Goal: Use online tool/utility: Utilize a website feature to perform a specific function

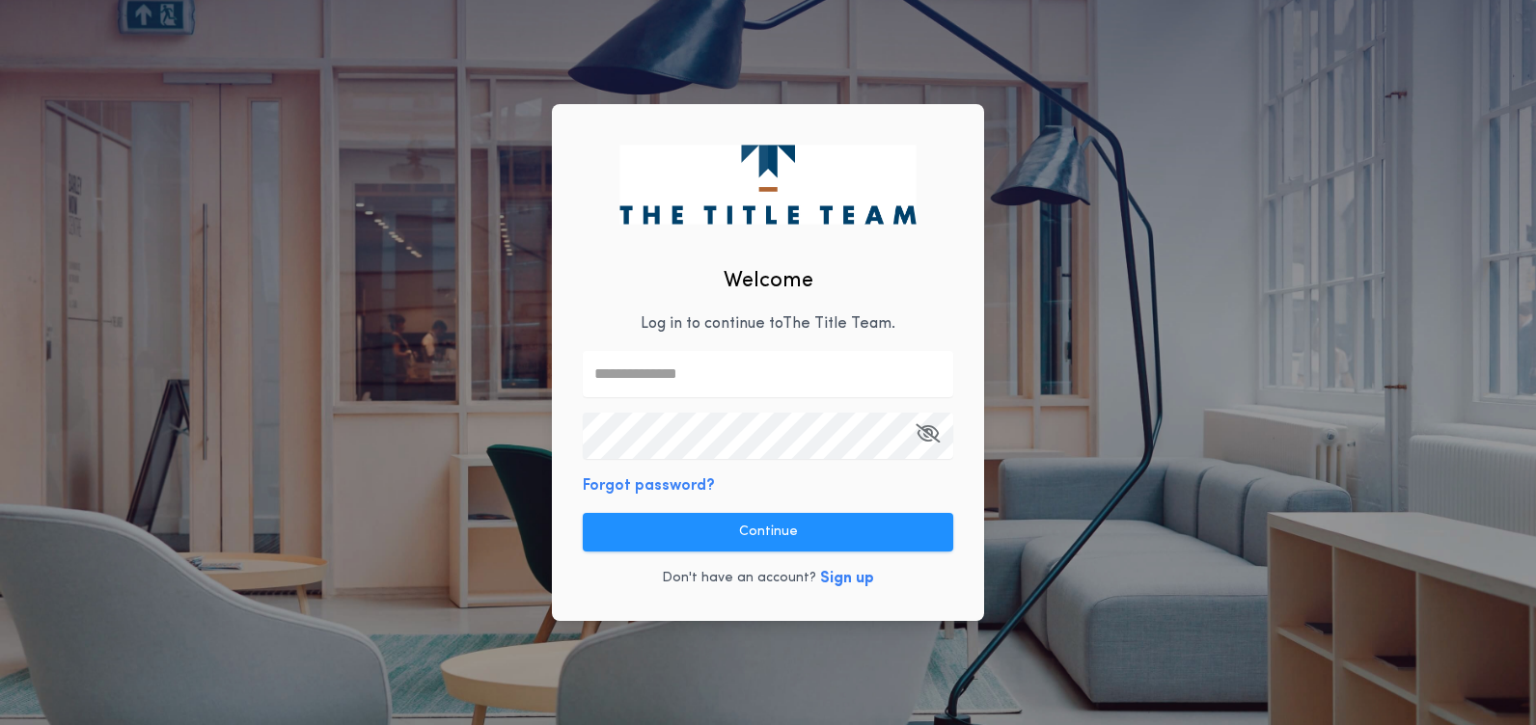
click at [619, 360] on input "text" at bounding box center [768, 374] width 370 height 46
type input "**********"
click at [921, 434] on icon "button" at bounding box center [927, 433] width 24 height 1
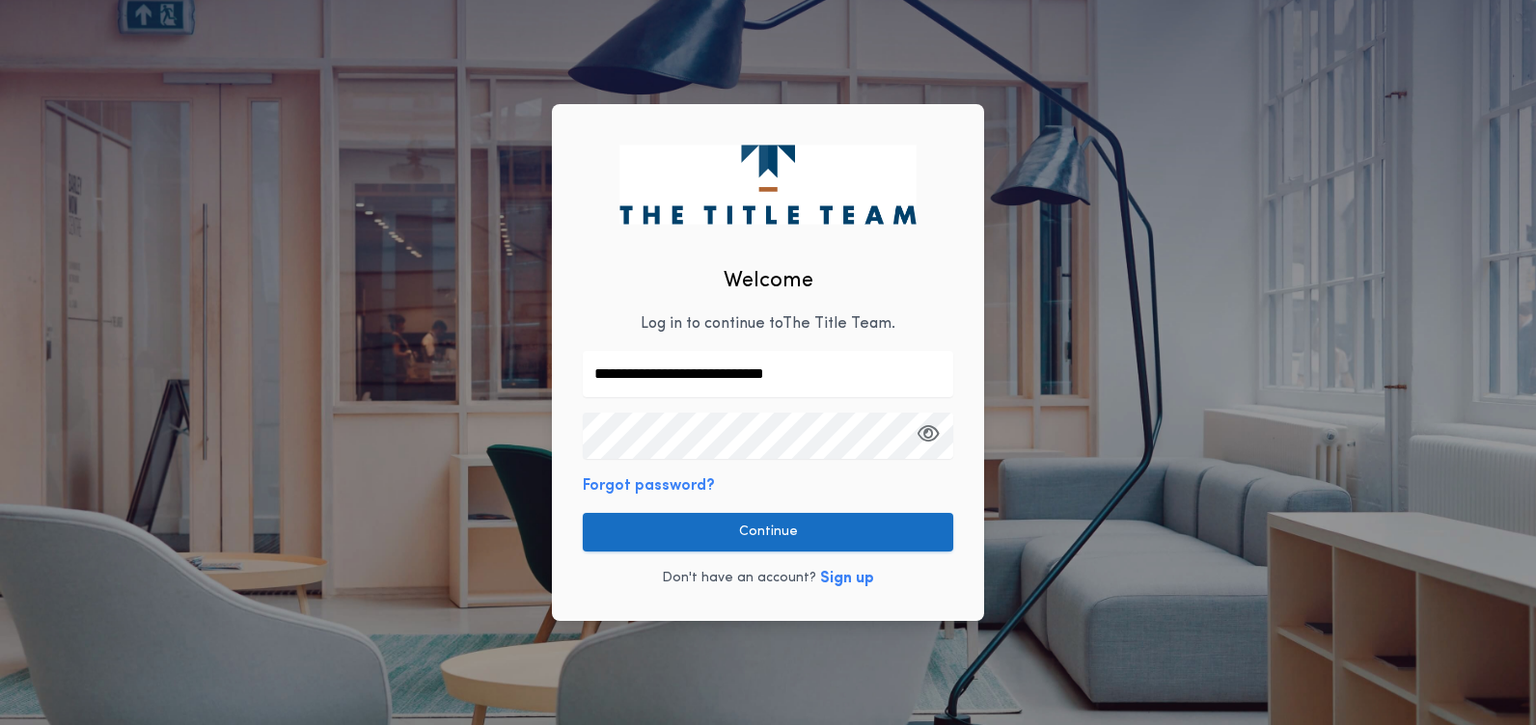
click at [814, 523] on button "Continue" at bounding box center [768, 532] width 370 height 39
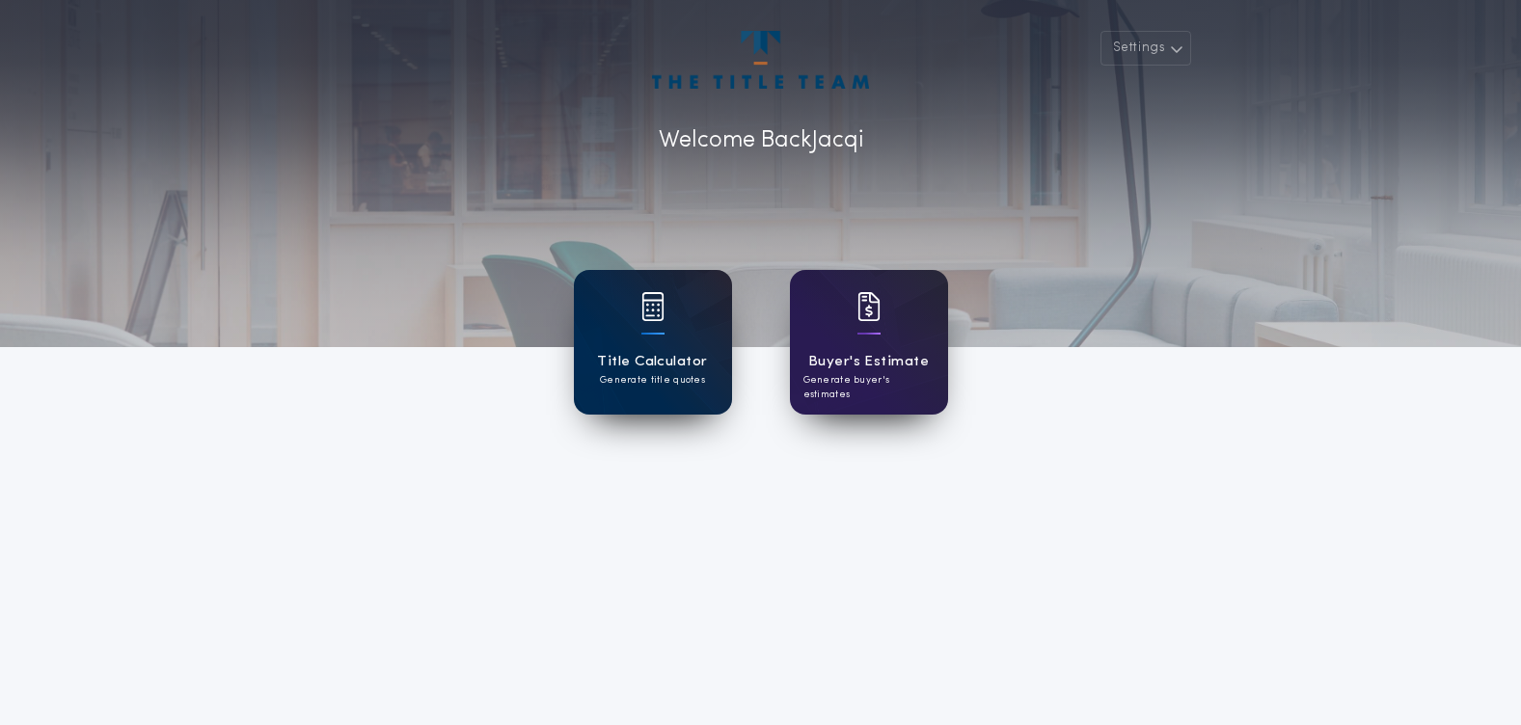
click at [613, 380] on p "Generate title quotes" at bounding box center [652, 380] width 105 height 14
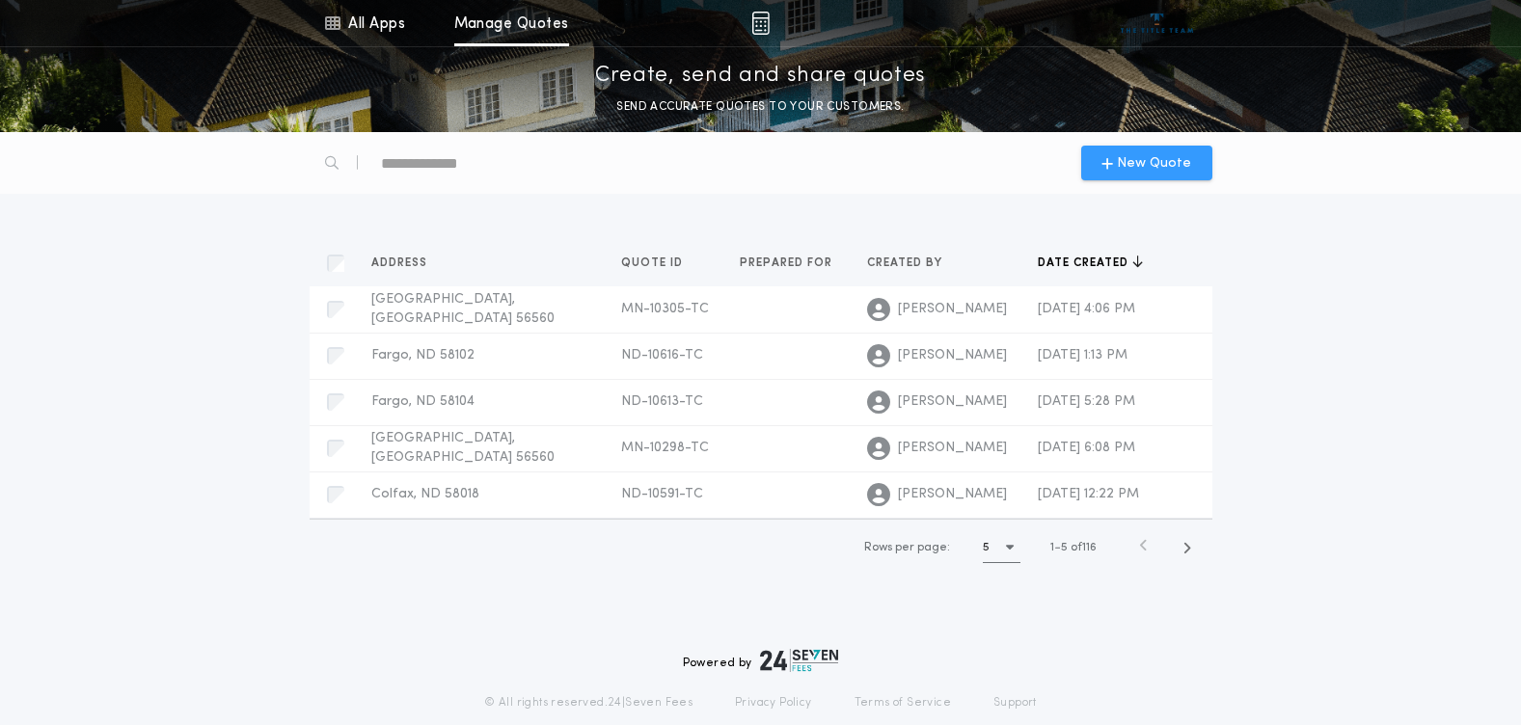
click at [1136, 163] on span "New Quote" at bounding box center [1154, 163] width 74 height 20
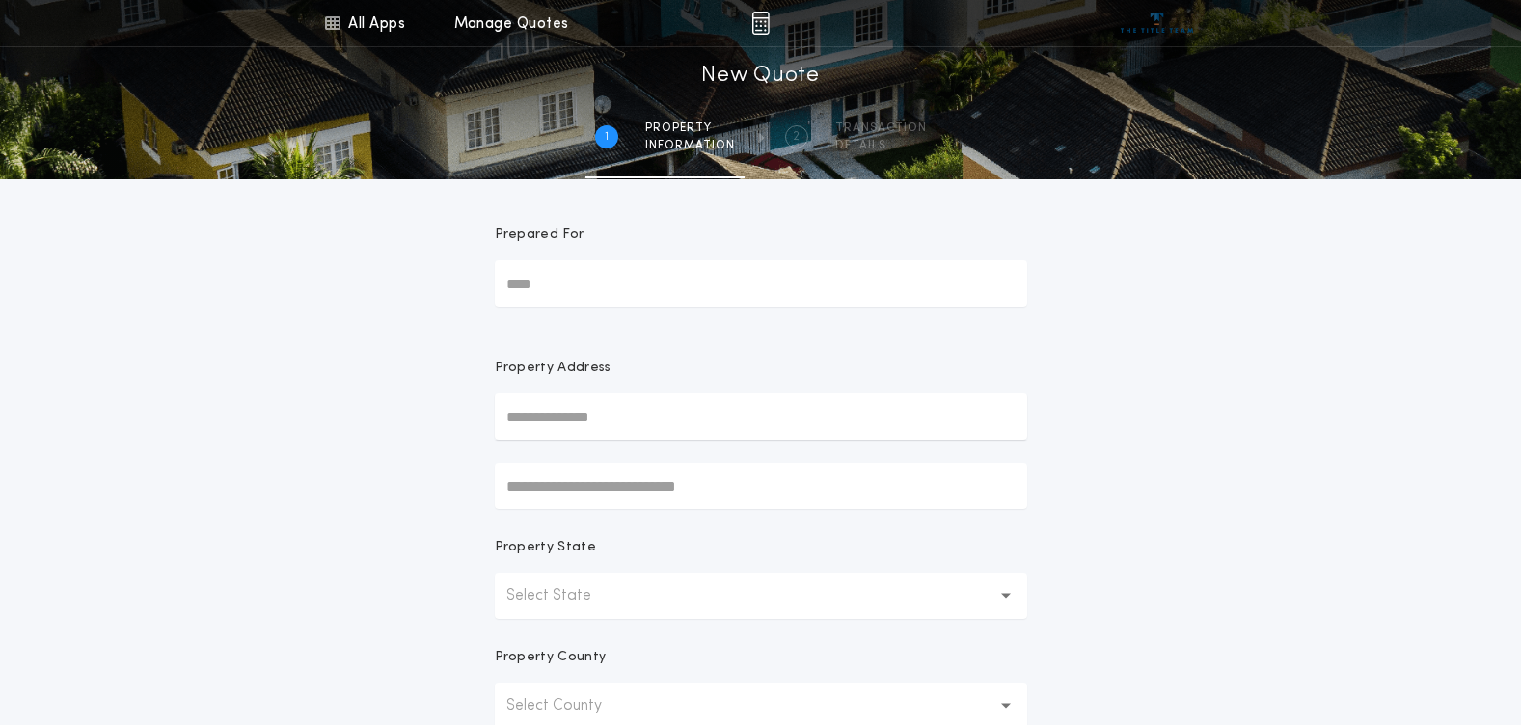
click at [631, 583] on button "Select State" at bounding box center [761, 596] width 532 height 46
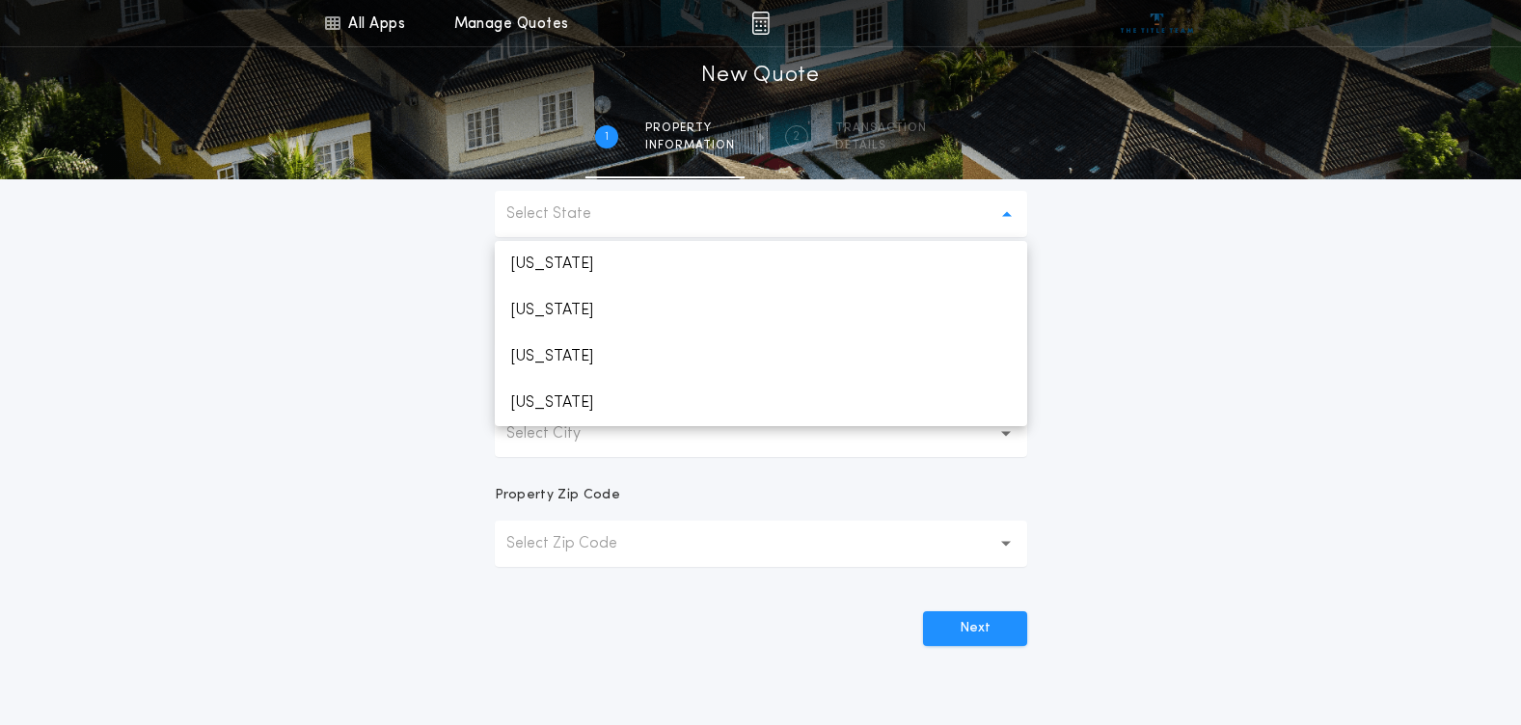
scroll to position [386, 0]
drag, startPoint x: 548, startPoint y: 342, endPoint x: 610, endPoint y: 372, distance: 68.6
click at [549, 343] on p "[US_STATE]" at bounding box center [761, 353] width 532 height 46
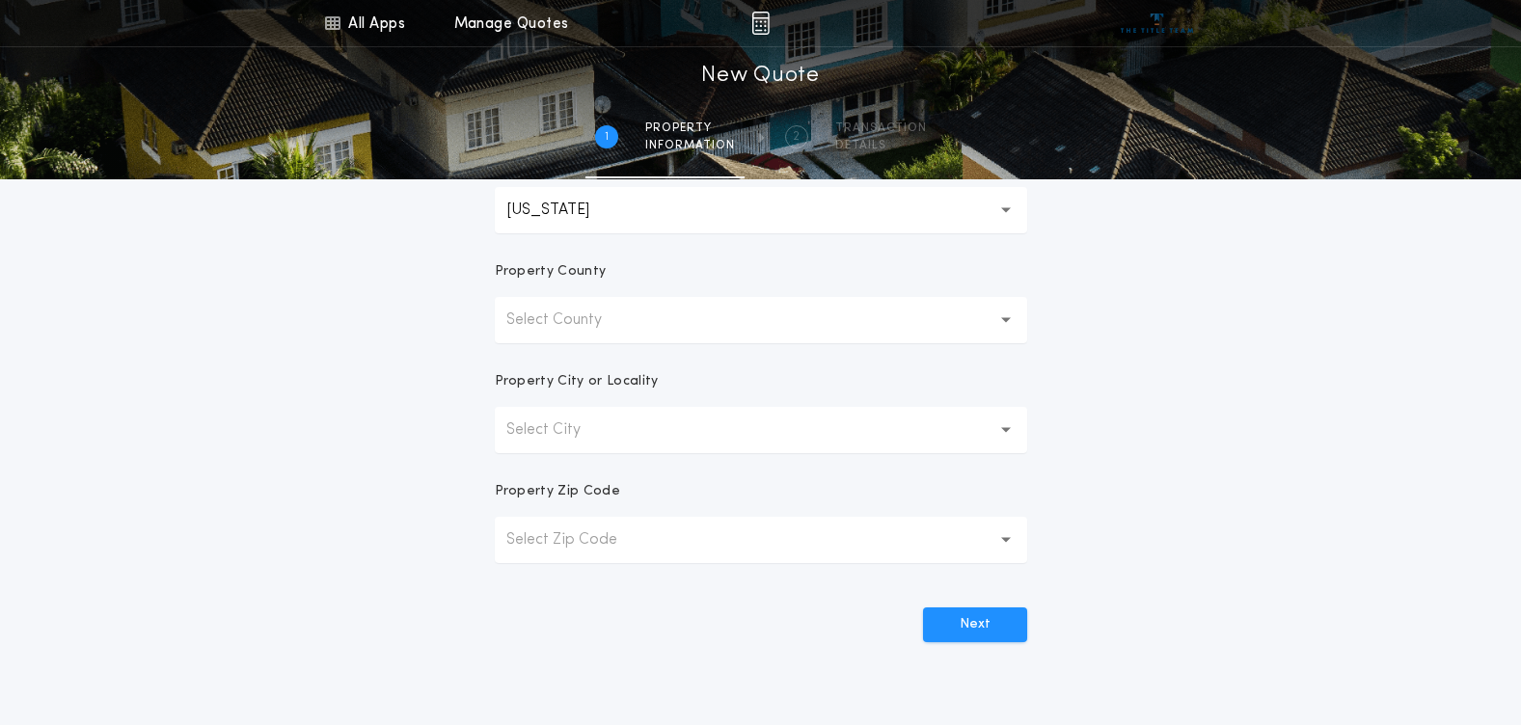
drag, startPoint x: 553, startPoint y: 331, endPoint x: 559, endPoint y: 344, distance: 14.7
click at [553, 334] on button "Select County" at bounding box center [761, 320] width 532 height 46
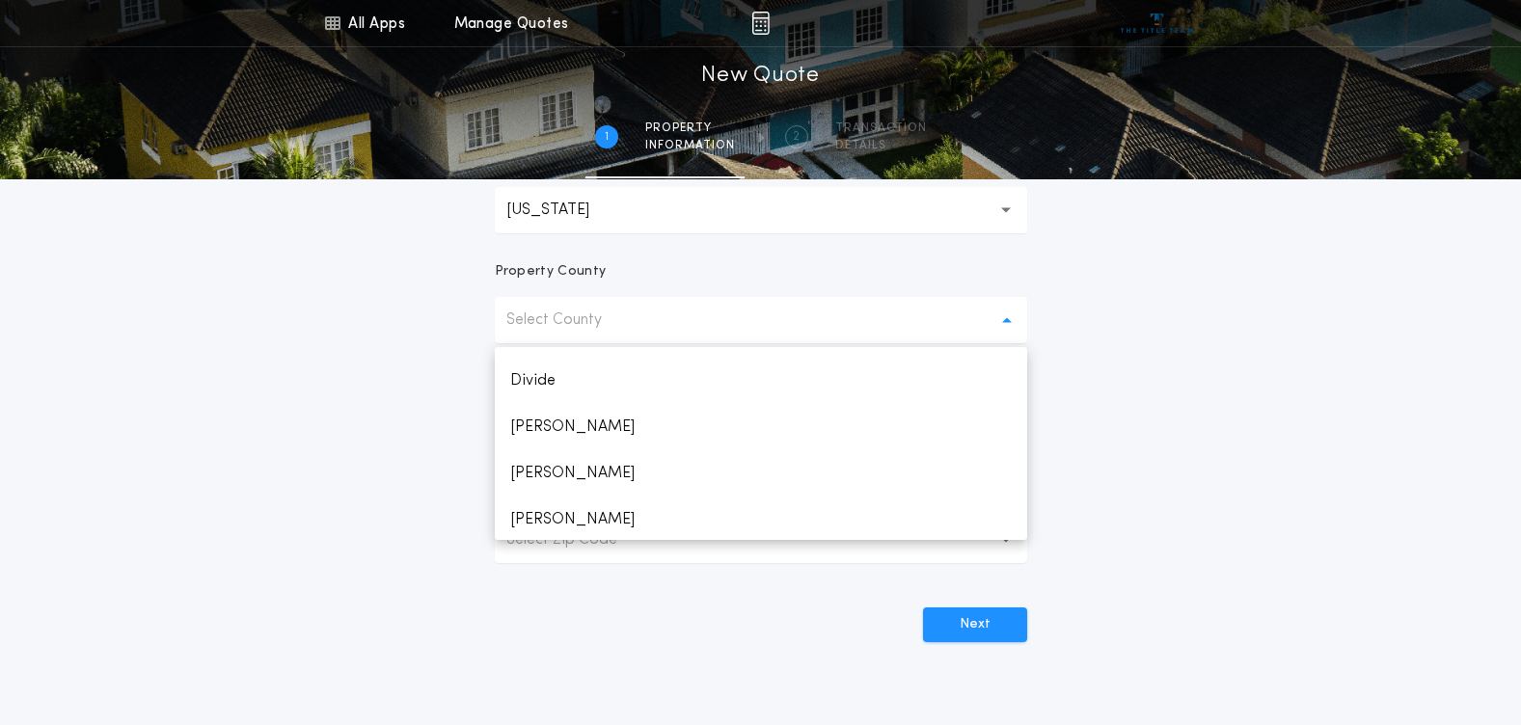
scroll to position [289, 0]
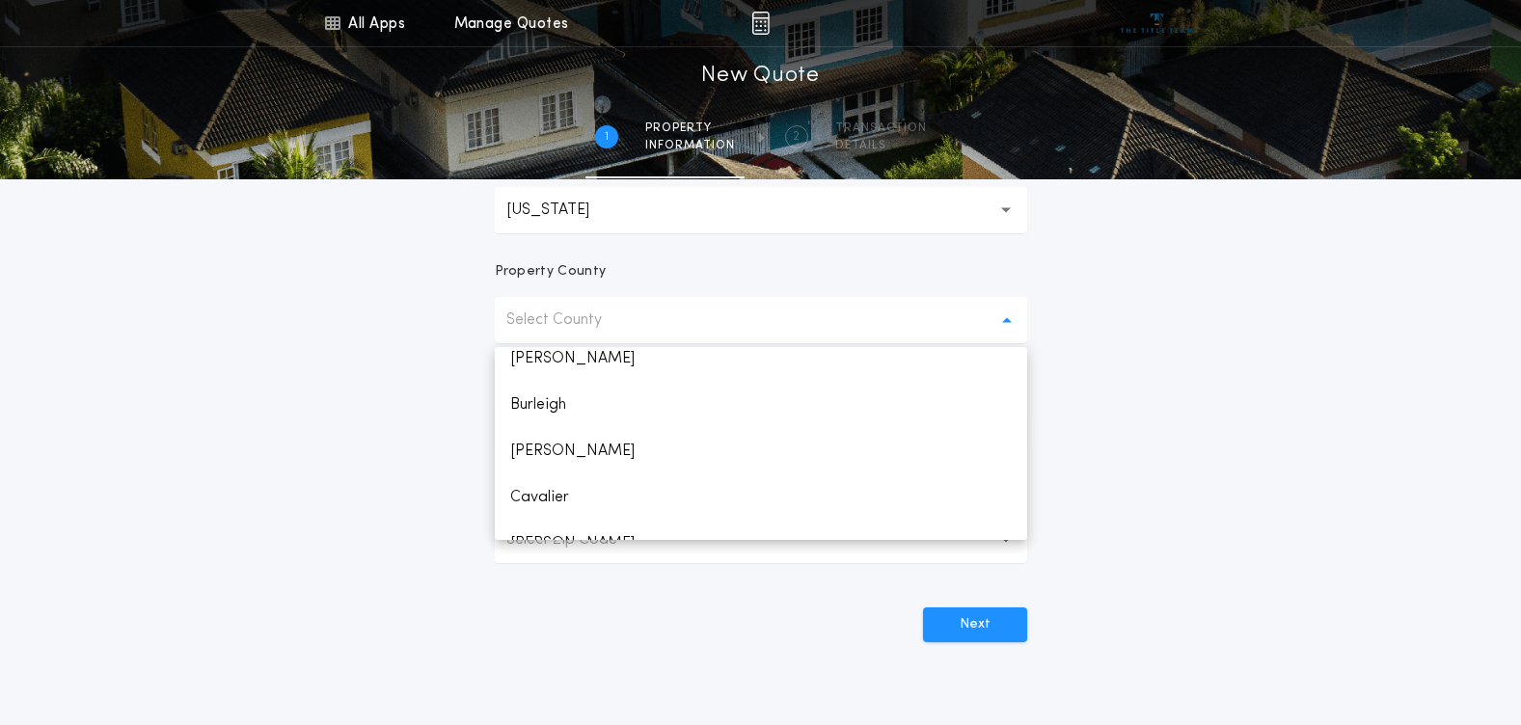
click at [542, 461] on p "[PERSON_NAME]" at bounding box center [761, 451] width 532 height 46
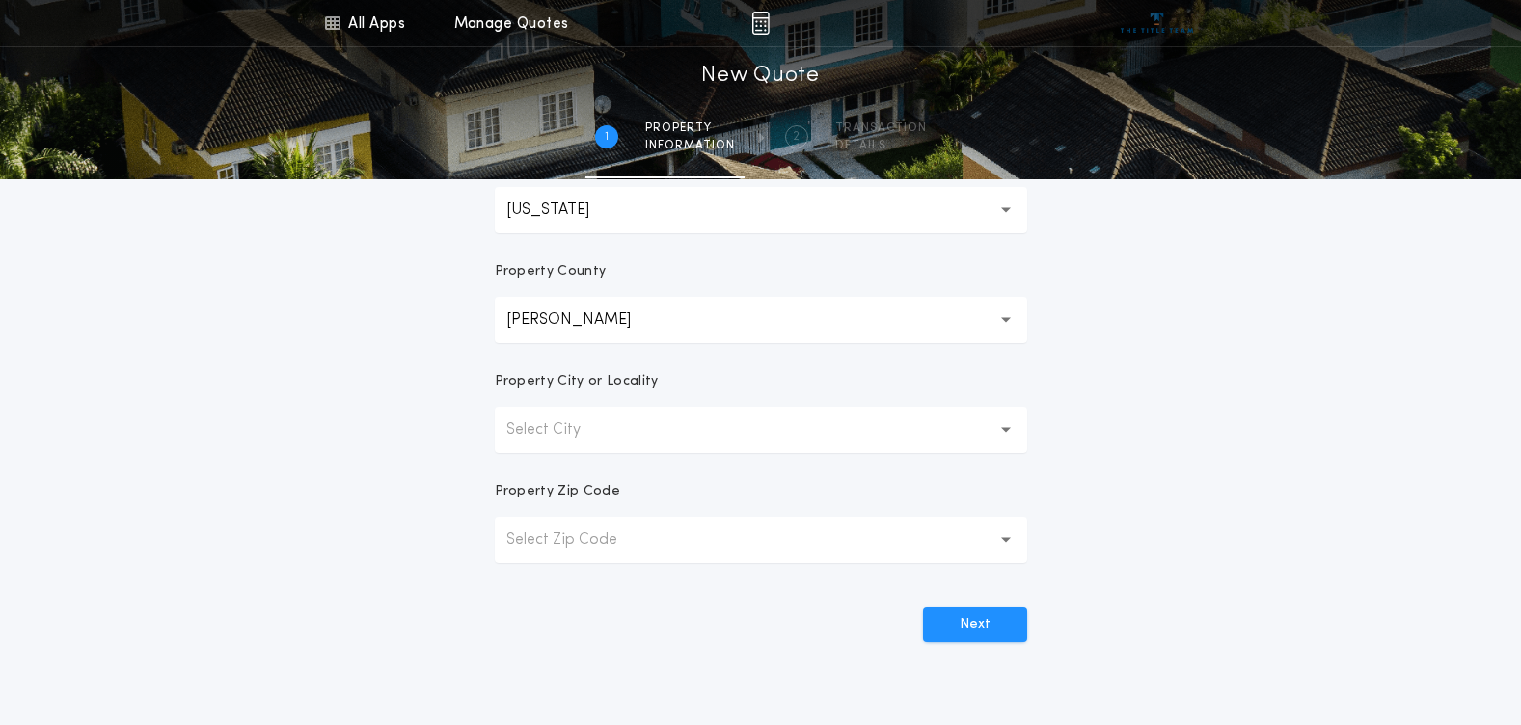
click at [572, 421] on p "Select City" at bounding box center [558, 430] width 105 height 23
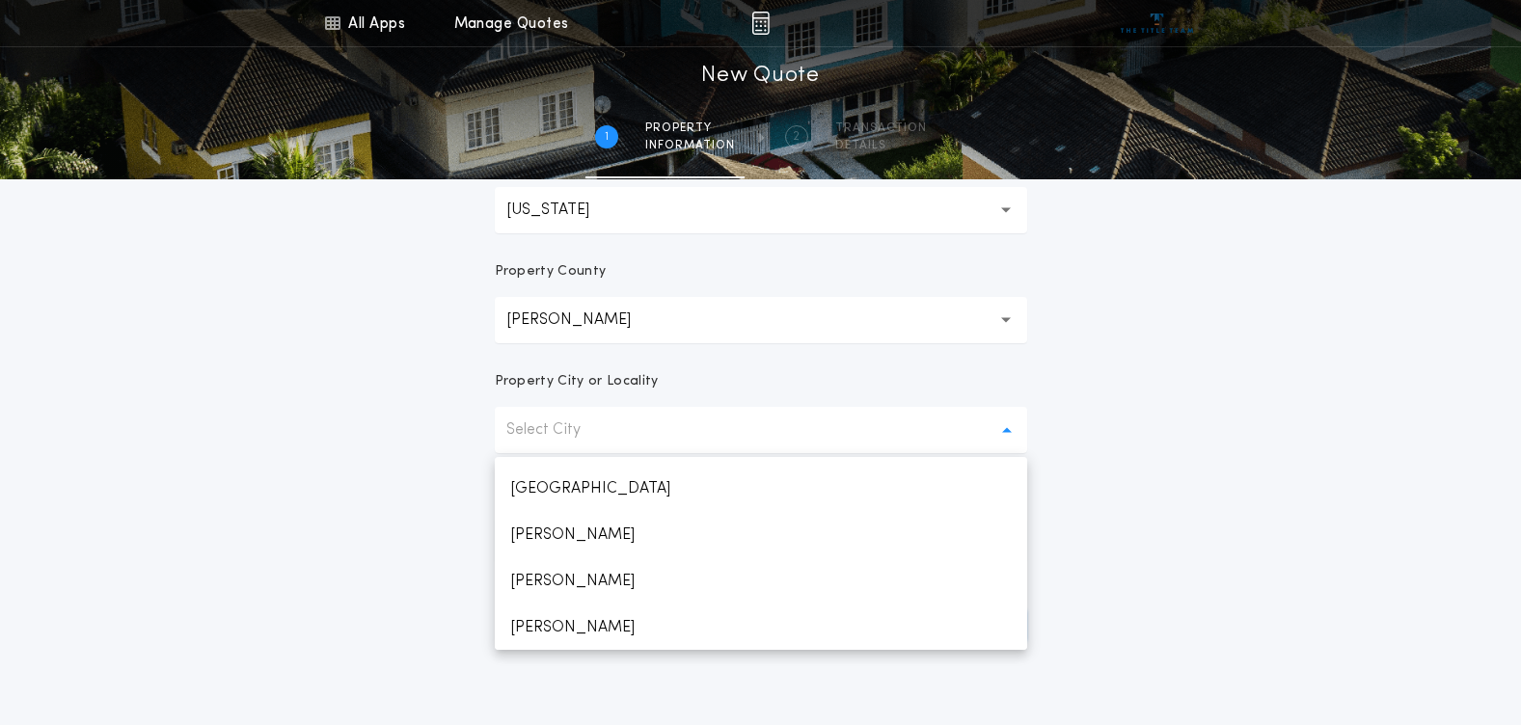
scroll to position [2122, 0]
click at [587, 572] on p "West Fargo" at bounding box center [761, 581] width 532 height 46
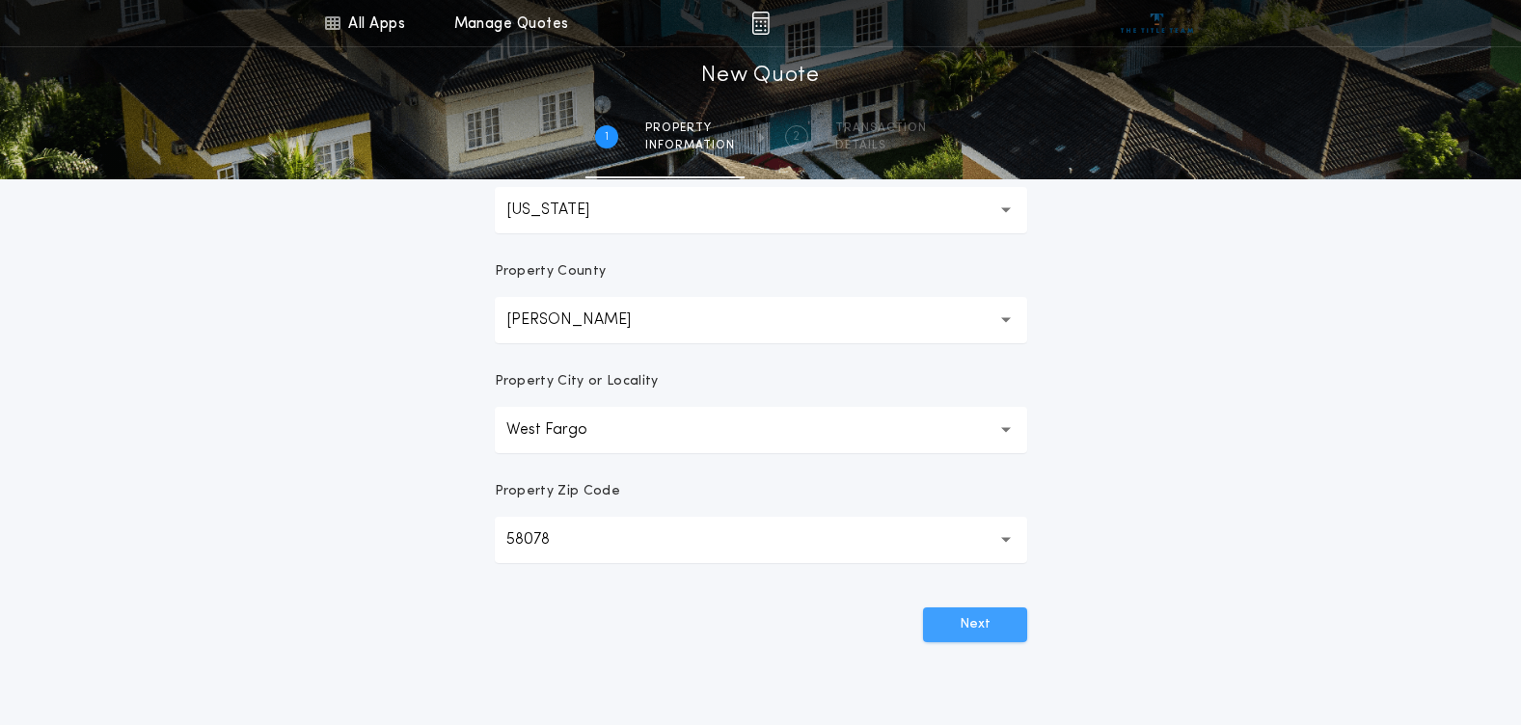
click at [993, 617] on button "Next" at bounding box center [975, 625] width 104 height 35
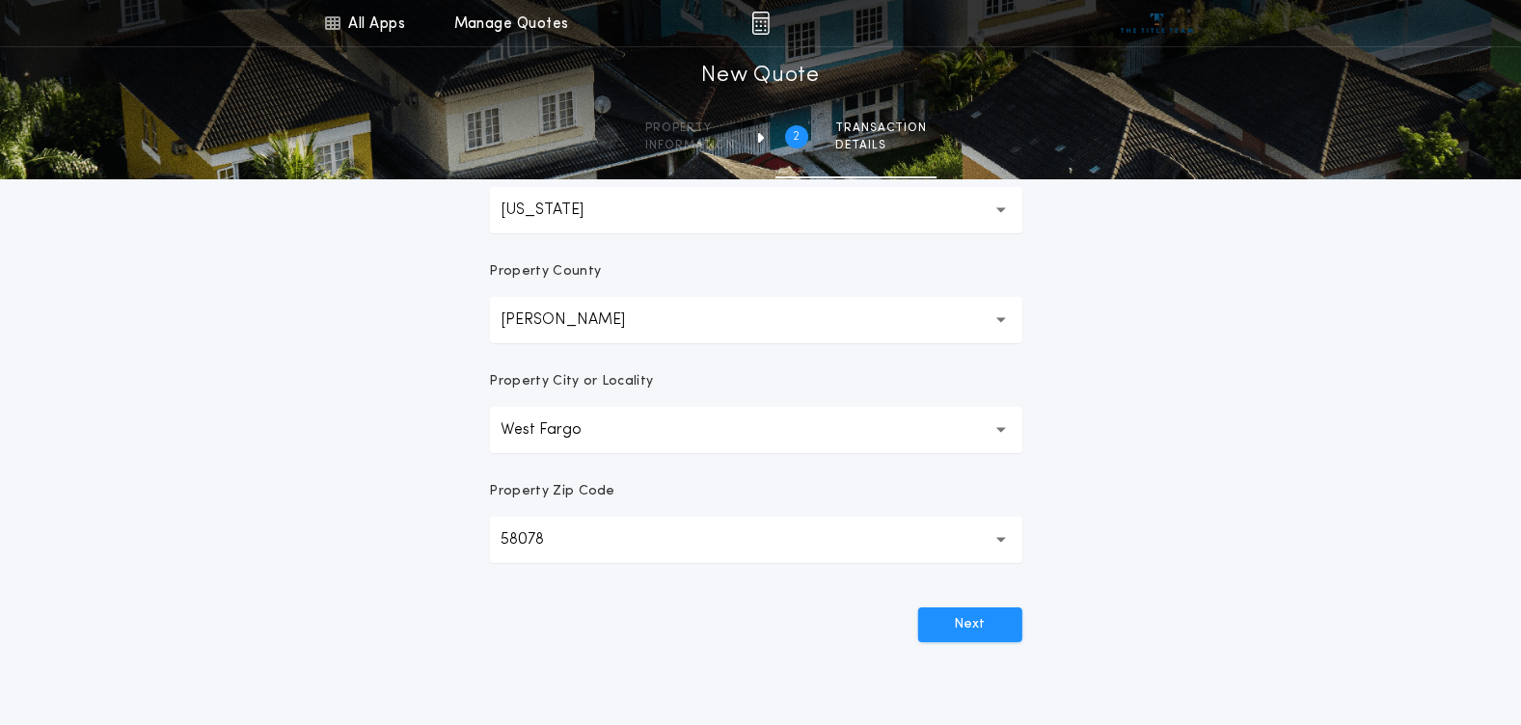
scroll to position [0, 0]
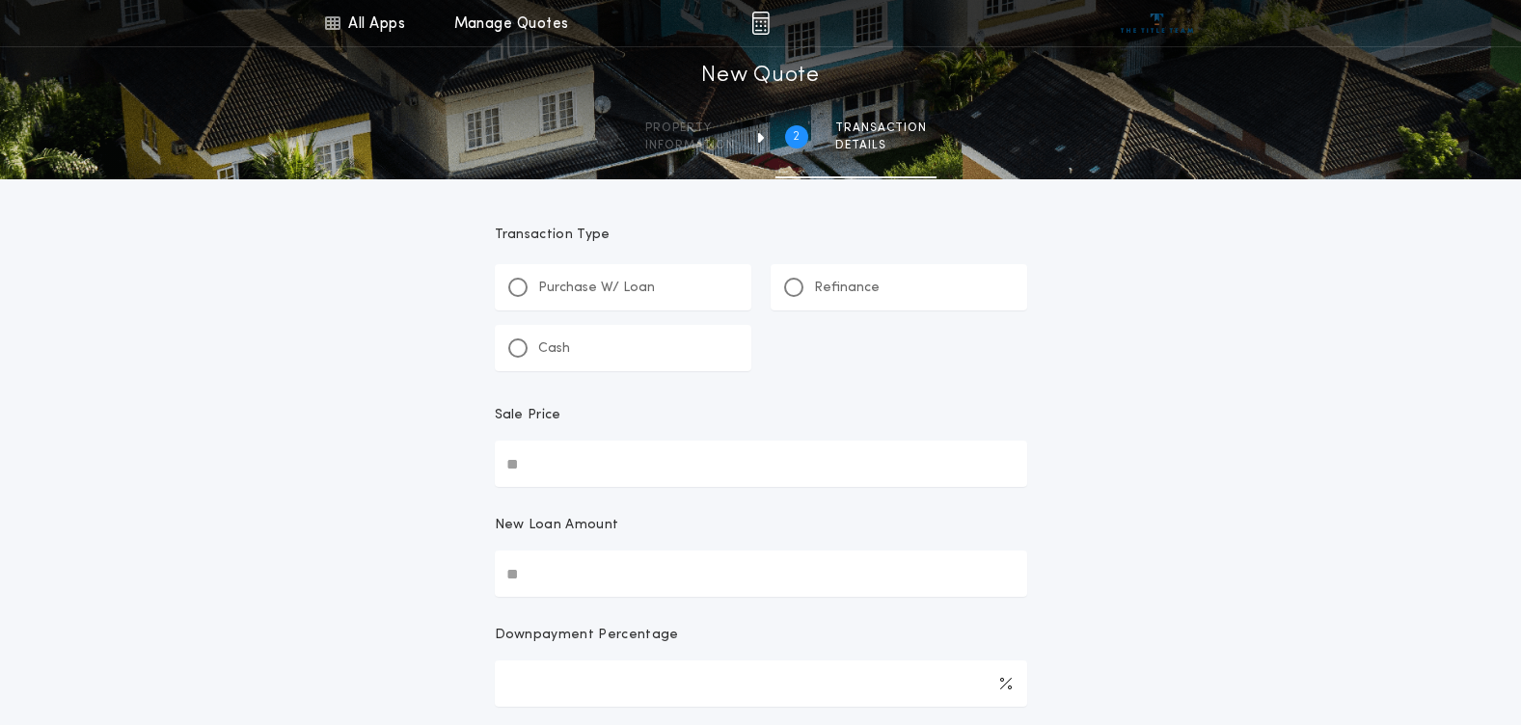
click at [857, 288] on p "Refinance" at bounding box center [847, 288] width 66 height 19
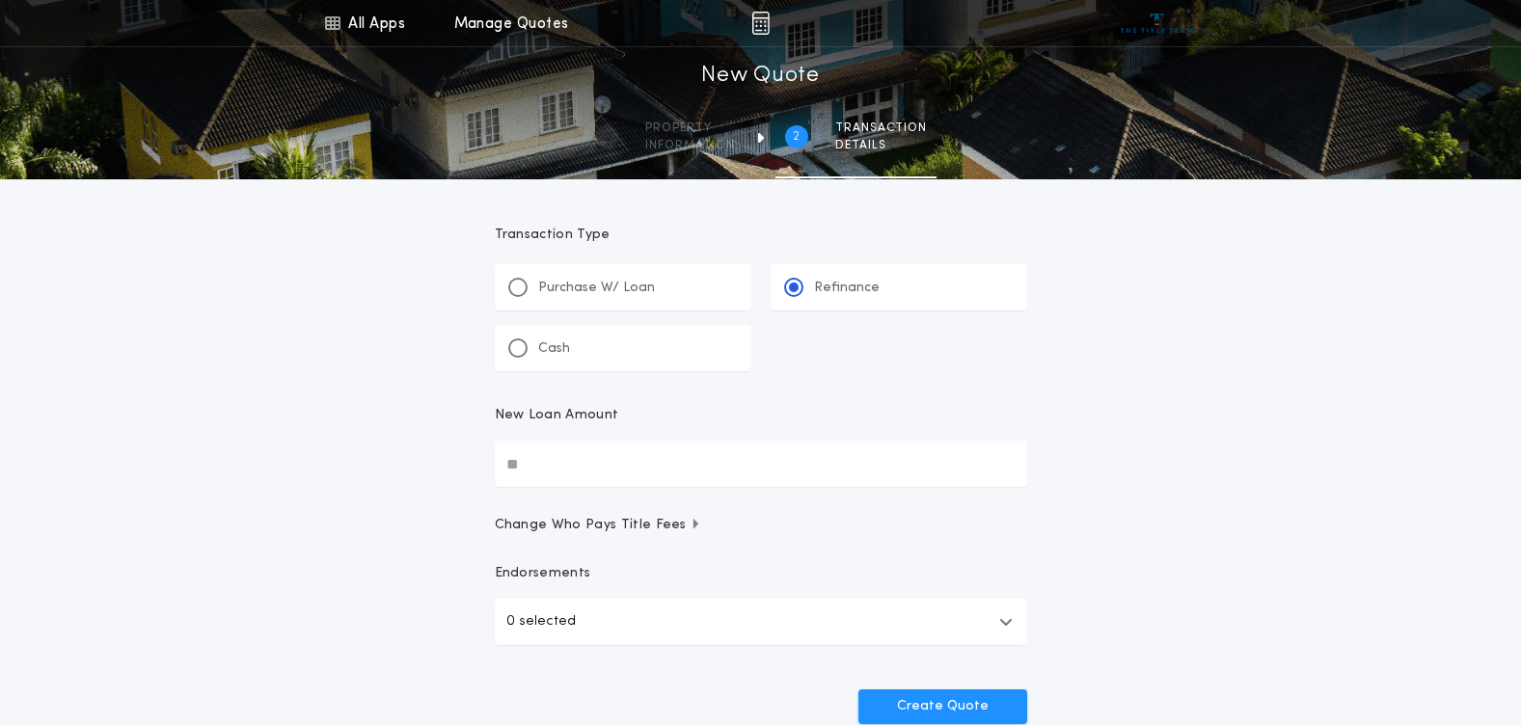
click at [622, 460] on input "New Loan Amount" at bounding box center [761, 464] width 532 height 46
type input "********"
click at [933, 703] on button "Create Quote" at bounding box center [943, 707] width 169 height 35
